Goal: Check status: Check status

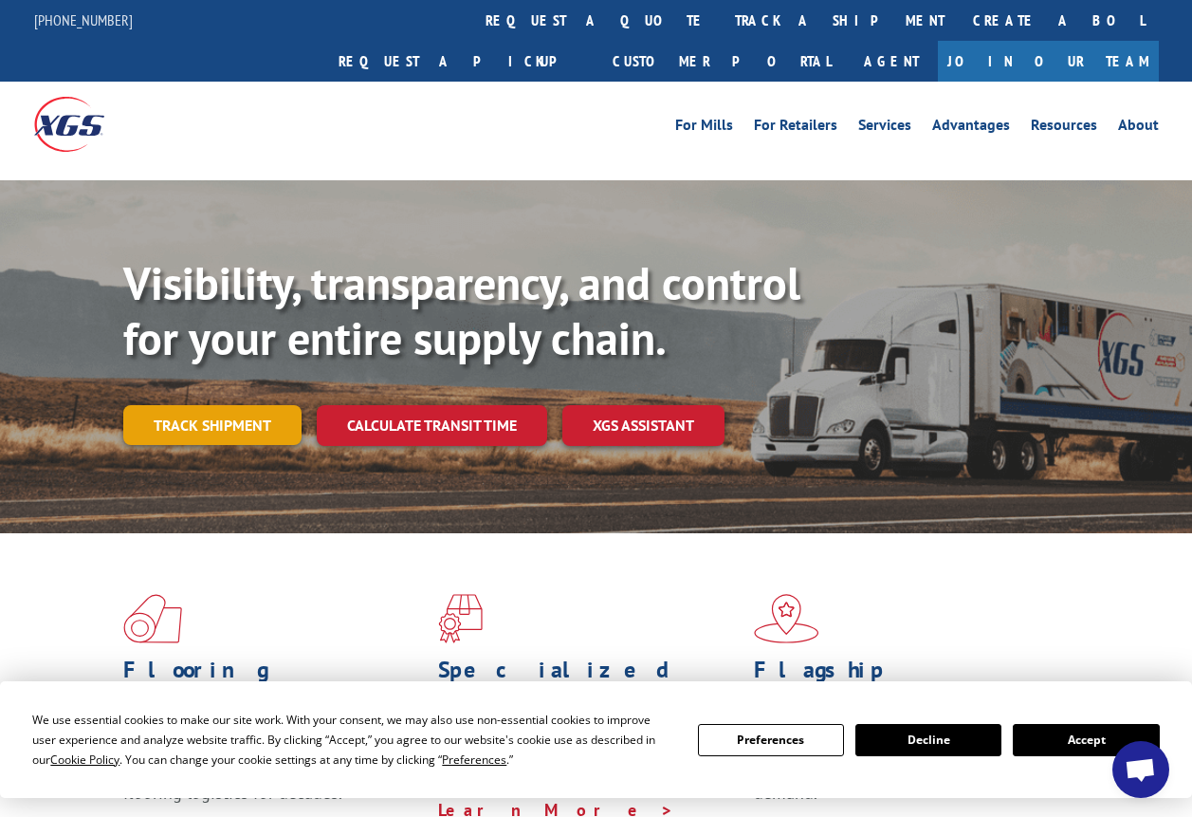
click at [252, 405] on link "Track shipment" at bounding box center [212, 425] width 178 height 40
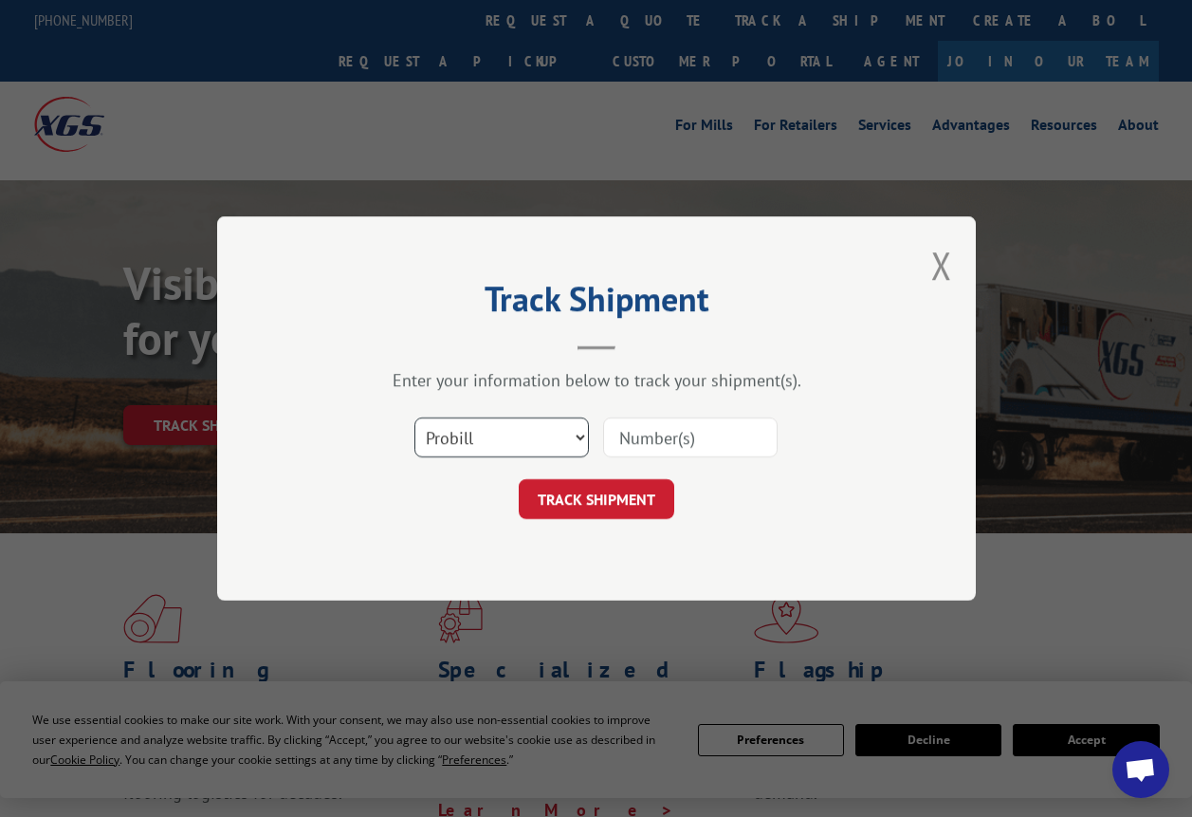
click at [580, 439] on select "Select category... Probill BOL PO" at bounding box center [502, 437] width 175 height 40
select select "bol"
click at [415, 417] on select "Select category... Probill BOL PO" at bounding box center [502, 437] width 175 height 40
click at [655, 438] on input at bounding box center [690, 437] width 175 height 40
type input "50870083"
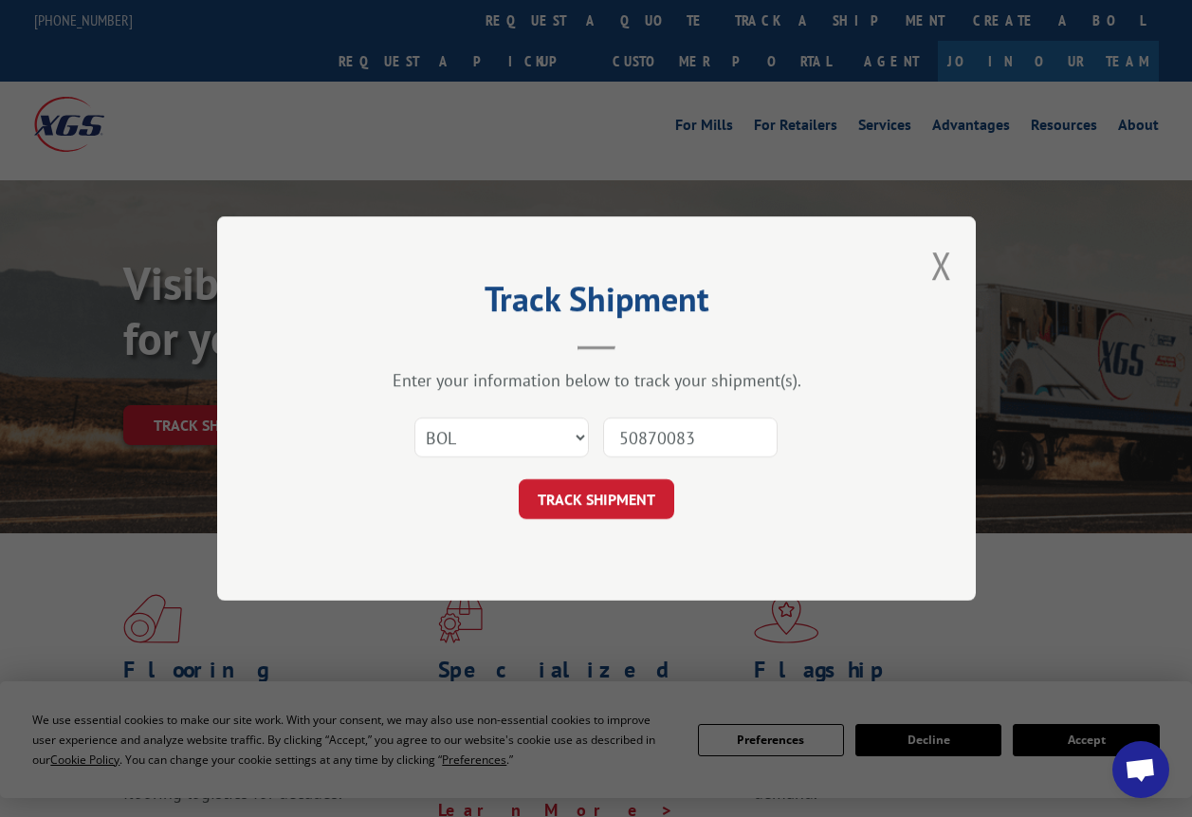
click button "TRACK SHIPMENT" at bounding box center [597, 499] width 156 height 40
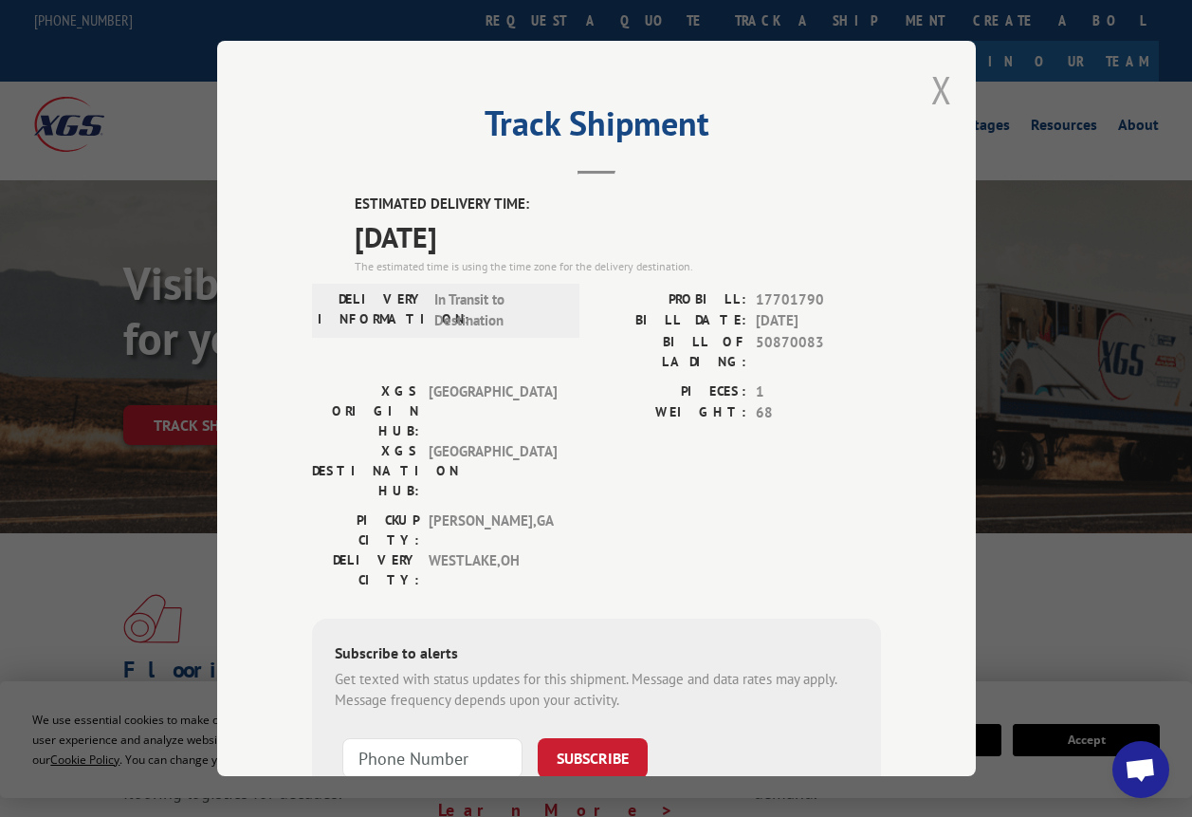
click at [938, 83] on button "Close modal" at bounding box center [941, 89] width 21 height 50
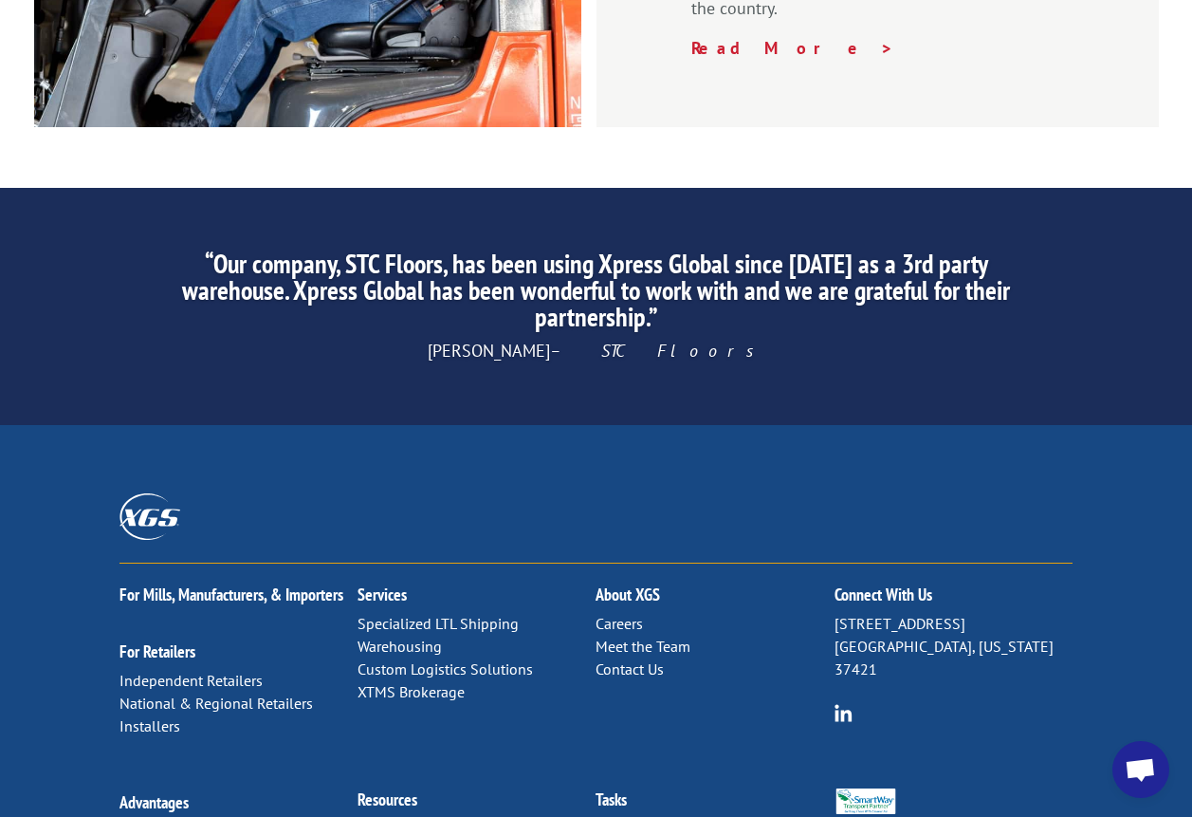
scroll to position [2940, 0]
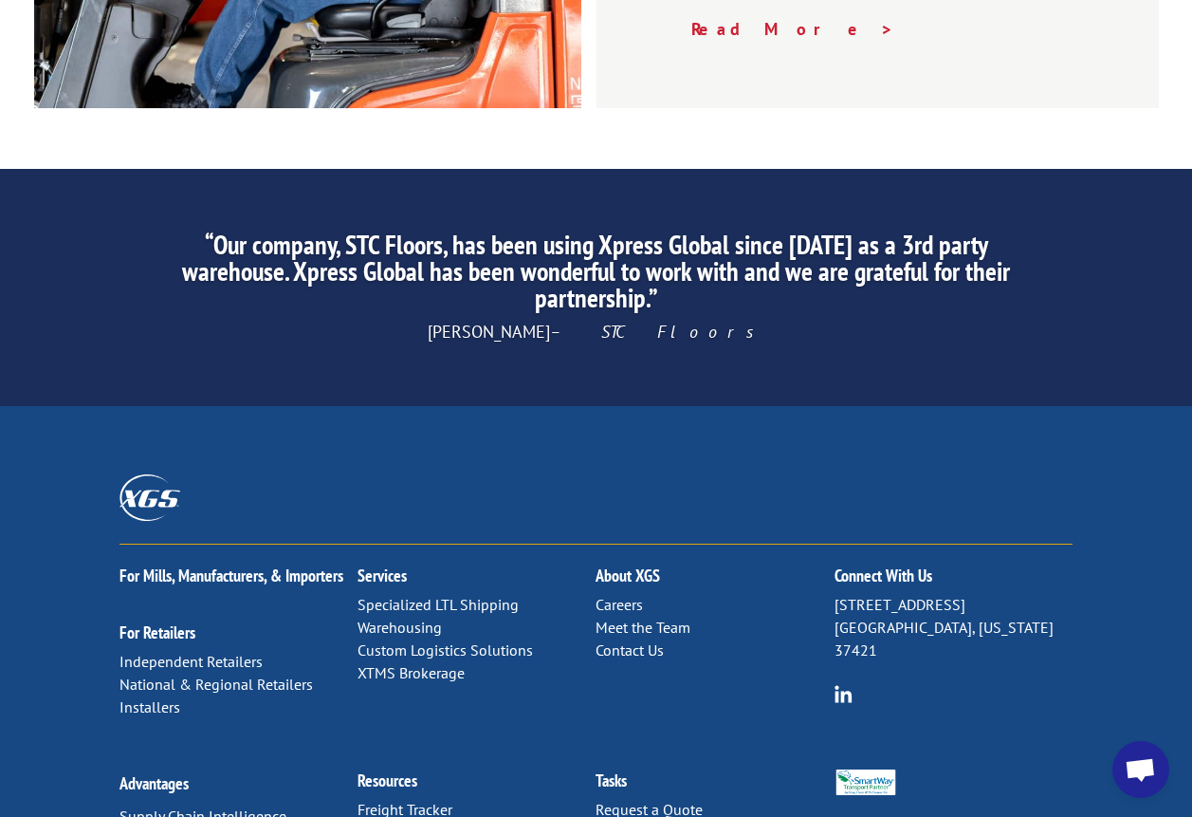
click at [637, 640] on link "Contact Us" at bounding box center [630, 649] width 68 height 19
